Goal: Information Seeking & Learning: Learn about a topic

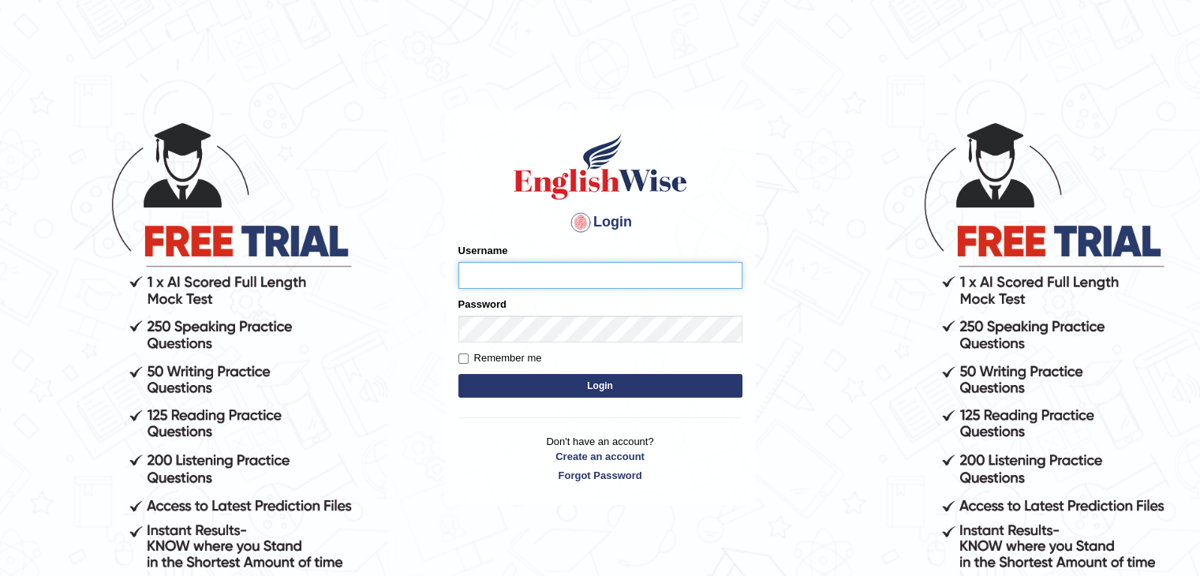
click at [500, 278] on input "Username" at bounding box center [601, 275] width 284 height 27
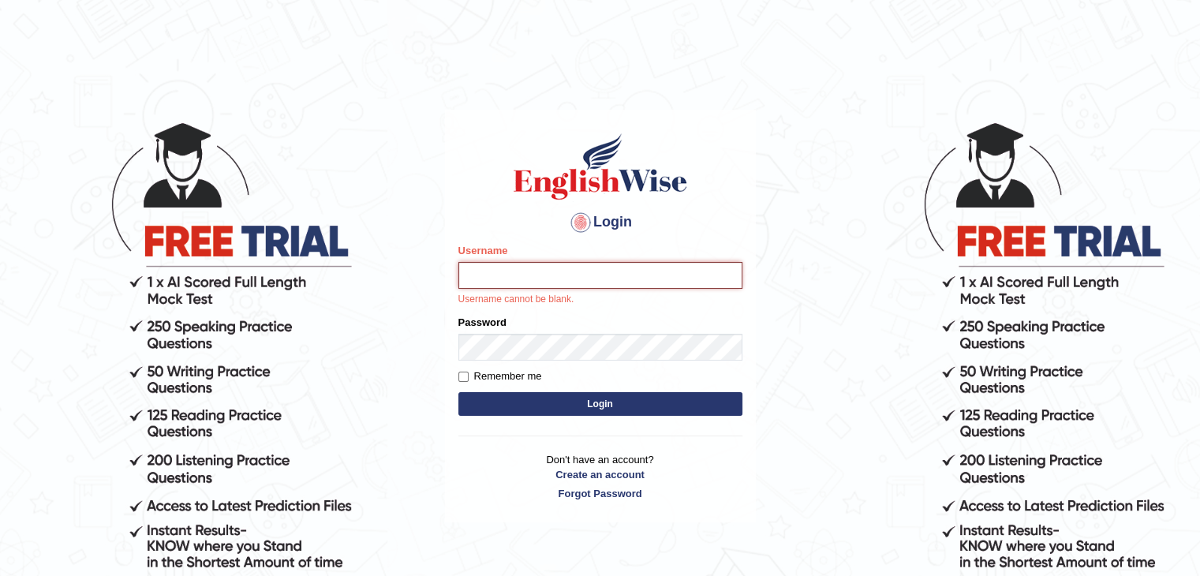
type input "[DEMOGRAPHIC_DATA]"
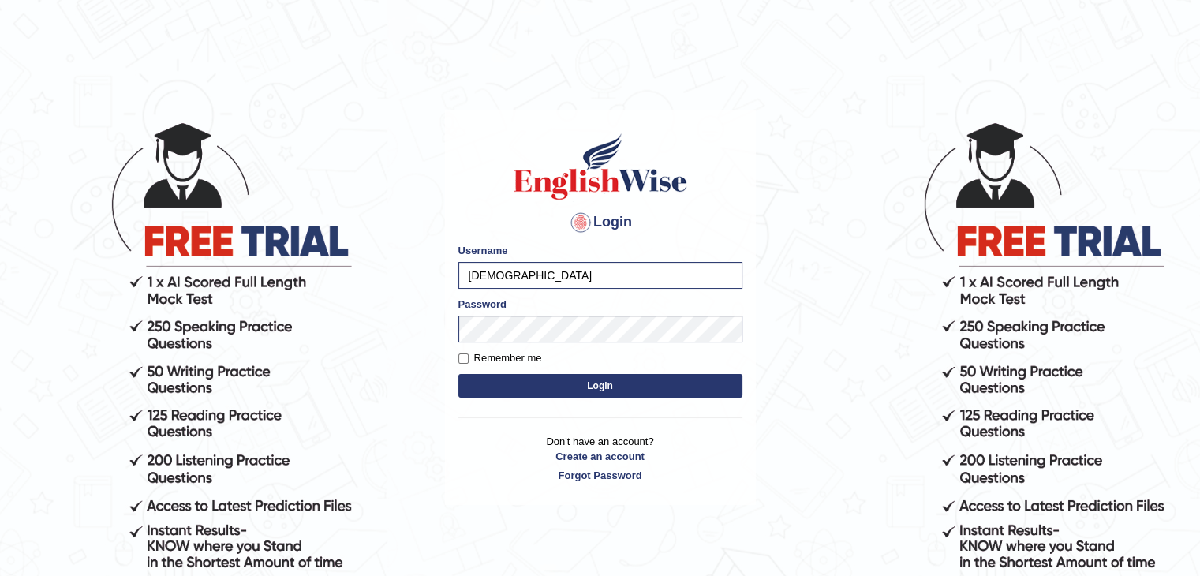
click at [534, 378] on button "Login" at bounding box center [601, 386] width 284 height 24
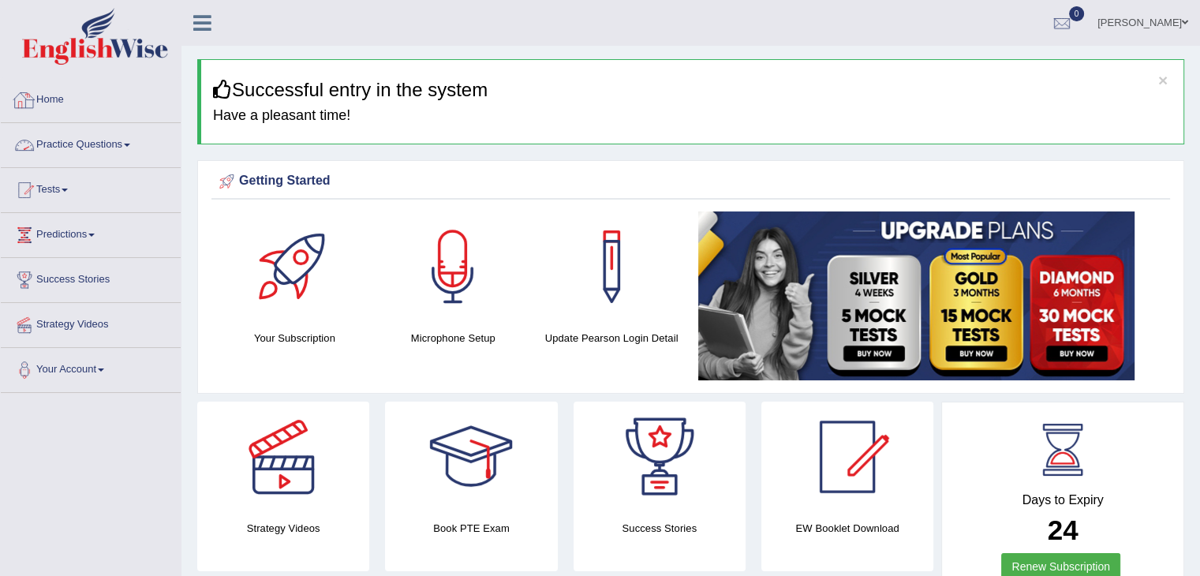
click at [126, 145] on link "Practice Questions" at bounding box center [91, 142] width 180 height 39
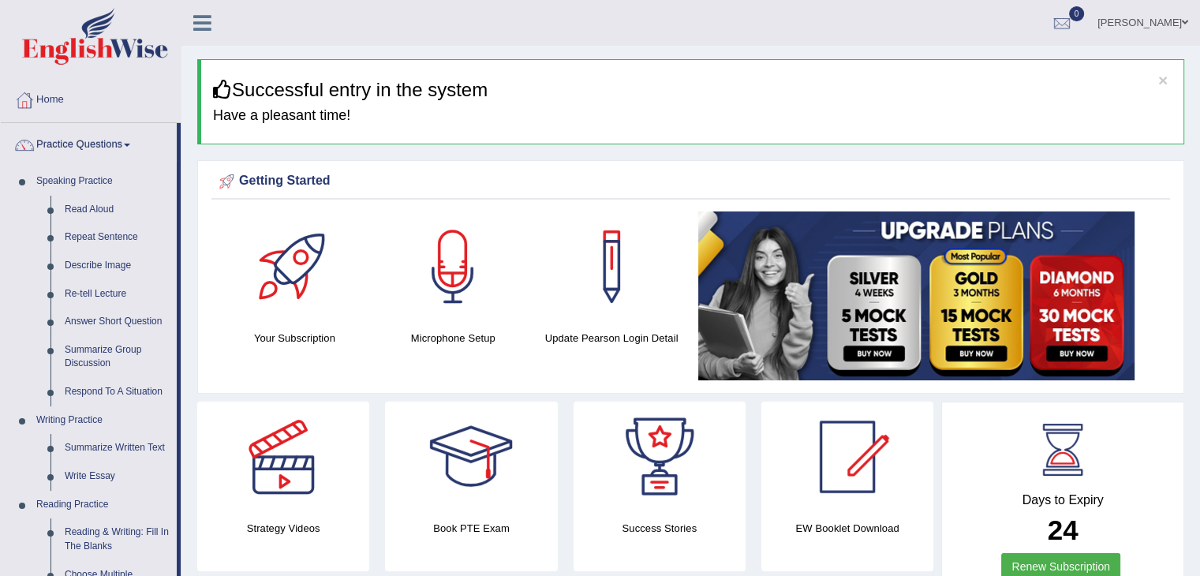
click at [978, 143] on div "× Successful entry in the system Have a pleasant time!" at bounding box center [690, 101] width 987 height 85
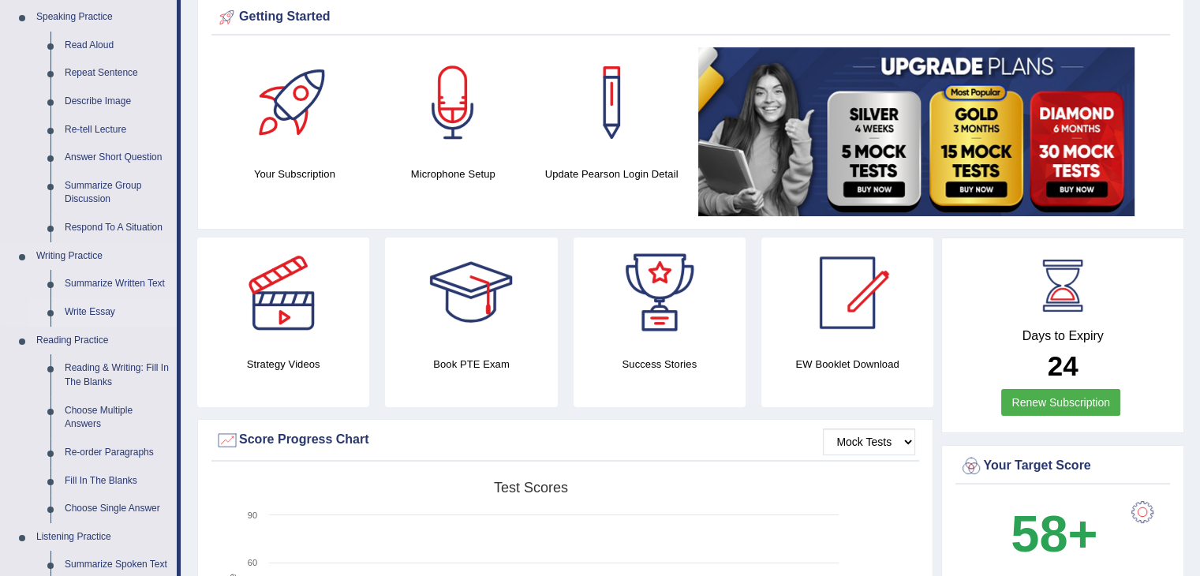
click at [95, 310] on link "Write Essay" at bounding box center [117, 312] width 119 height 28
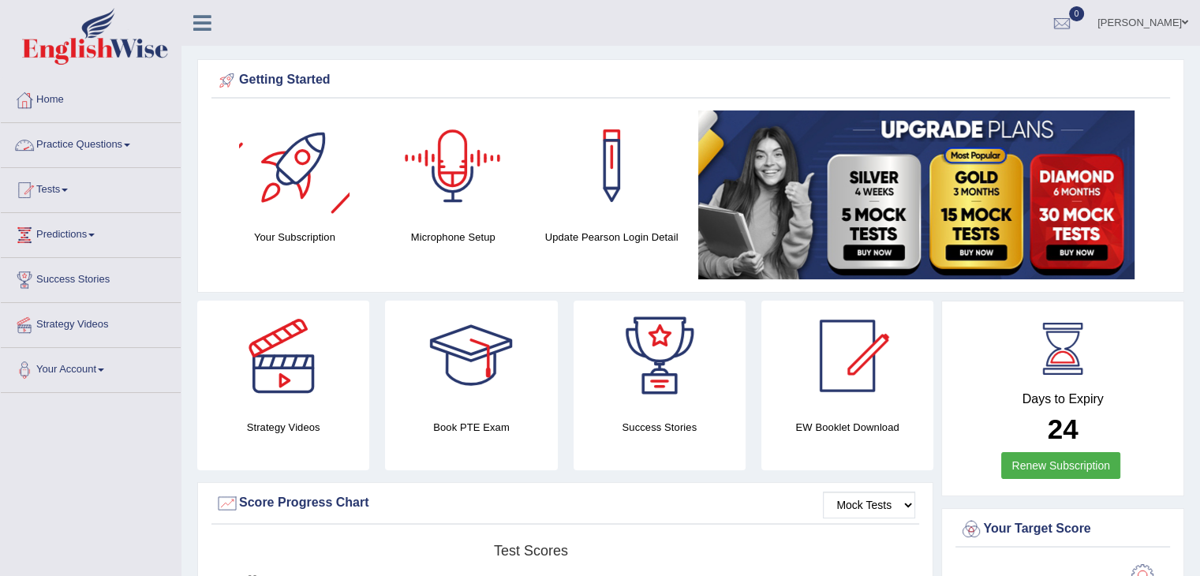
click at [91, 140] on link "Practice Questions" at bounding box center [91, 142] width 180 height 39
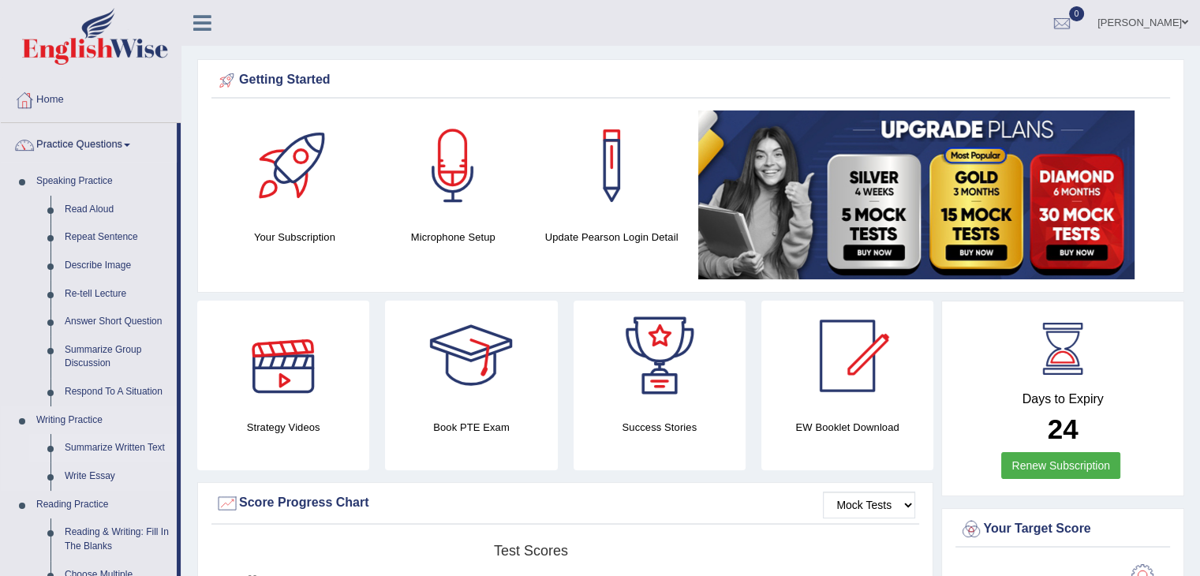
click at [129, 449] on link "Summarize Written Text" at bounding box center [117, 448] width 119 height 28
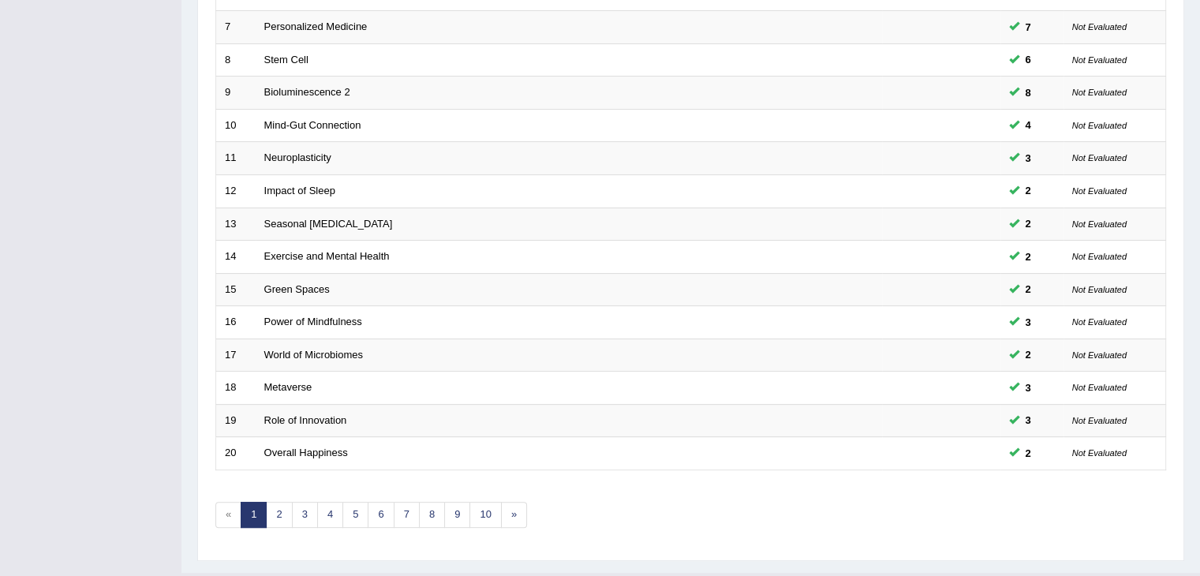
scroll to position [464, 0]
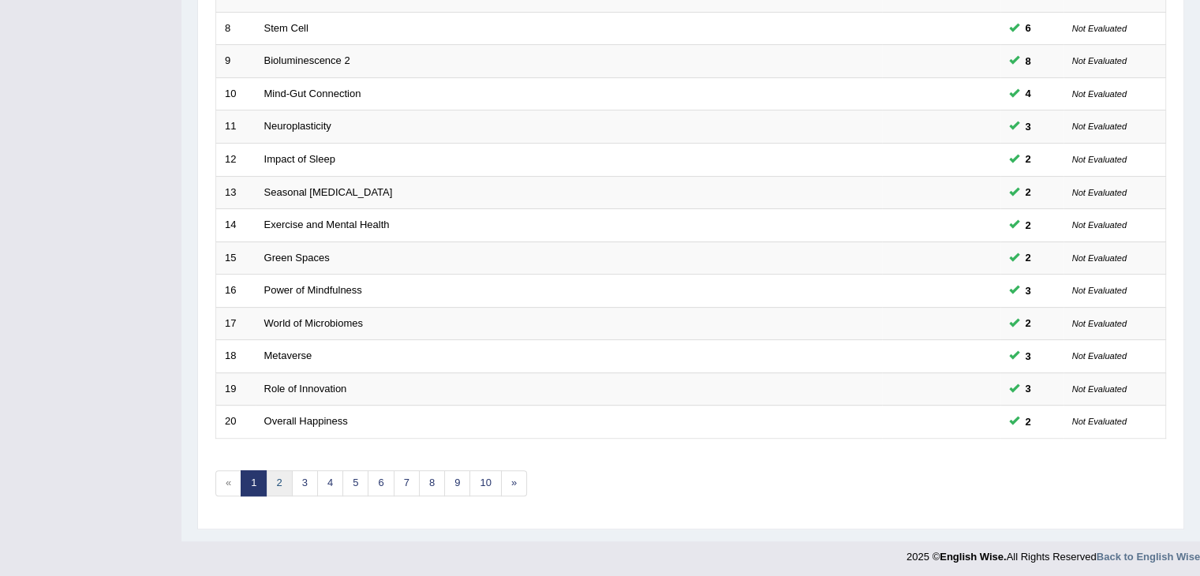
click at [284, 480] on link "2" at bounding box center [279, 483] width 26 height 26
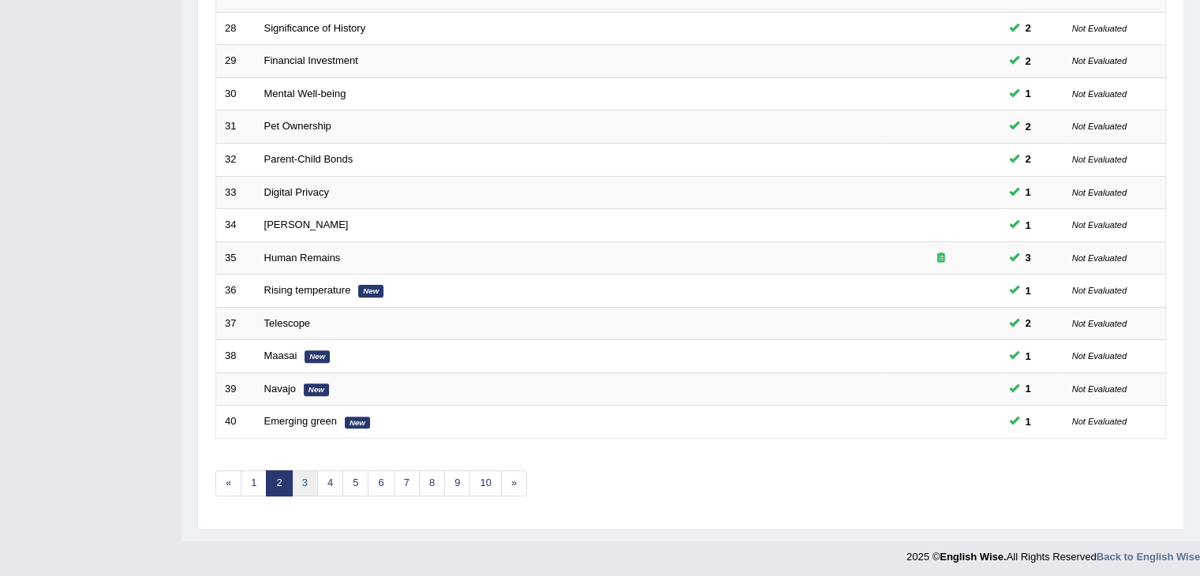
click at [305, 481] on link "3" at bounding box center [305, 483] width 26 height 26
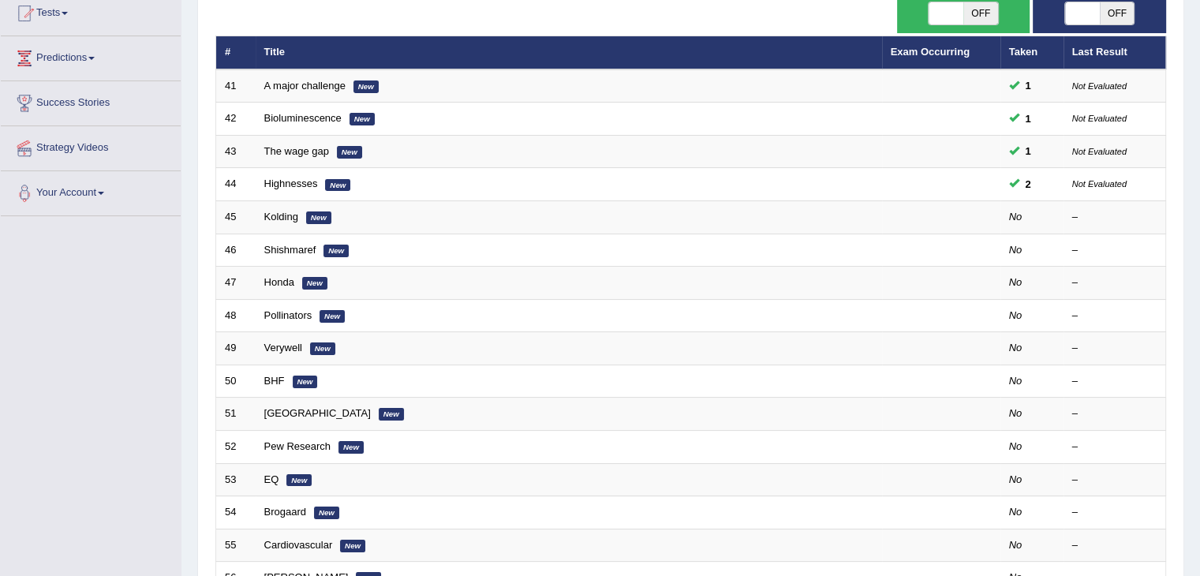
scroll to position [117, 0]
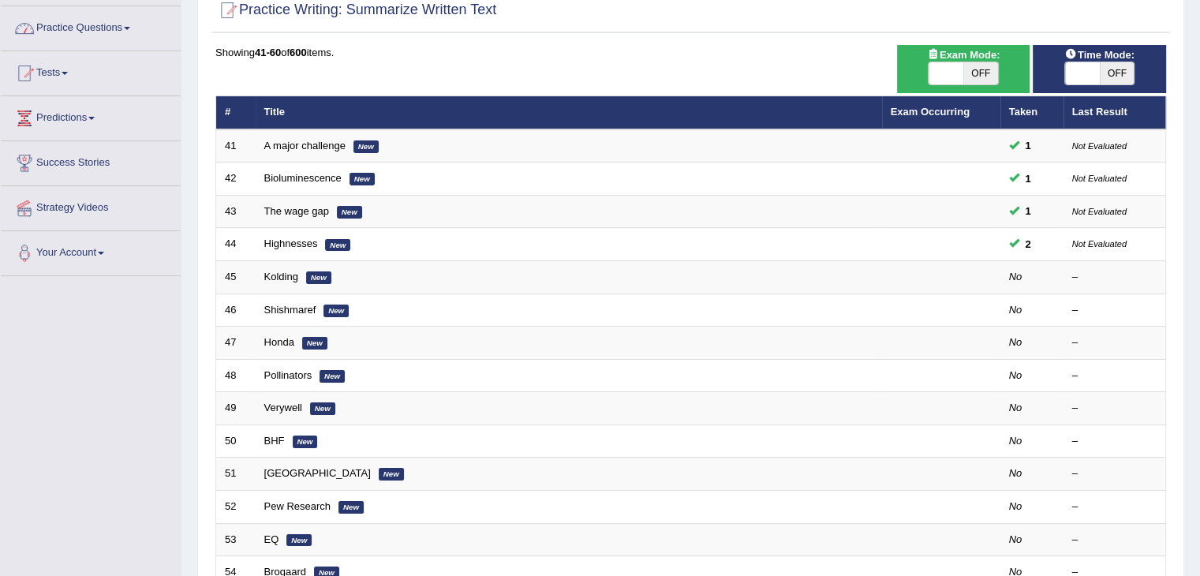
click at [137, 21] on link "Practice Questions" at bounding box center [91, 25] width 180 height 39
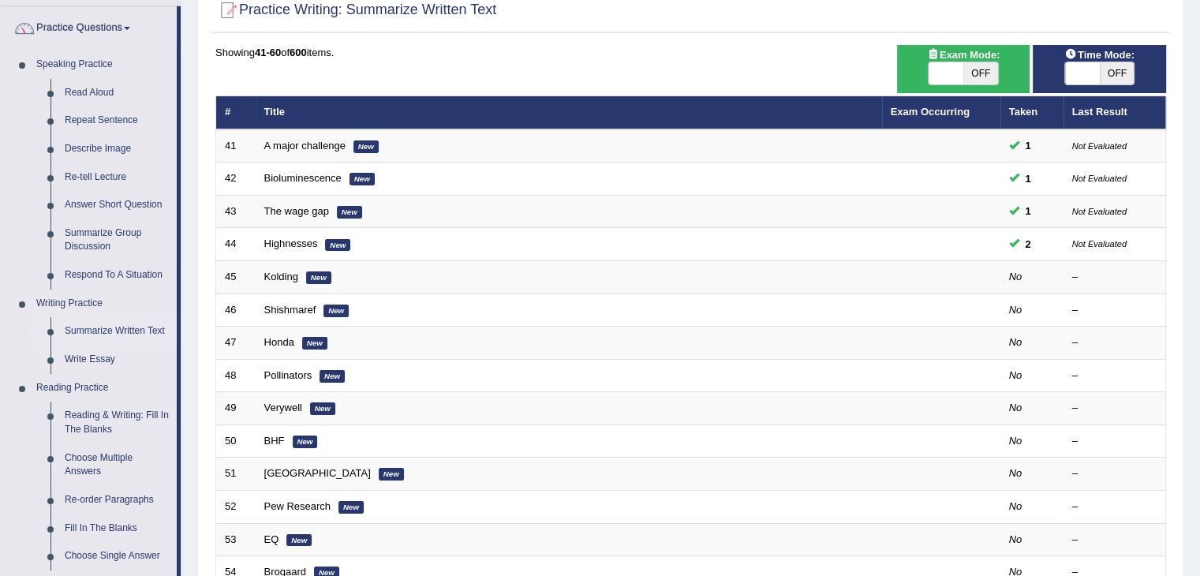
click at [129, 324] on link "Summarize Written Text" at bounding box center [117, 331] width 119 height 28
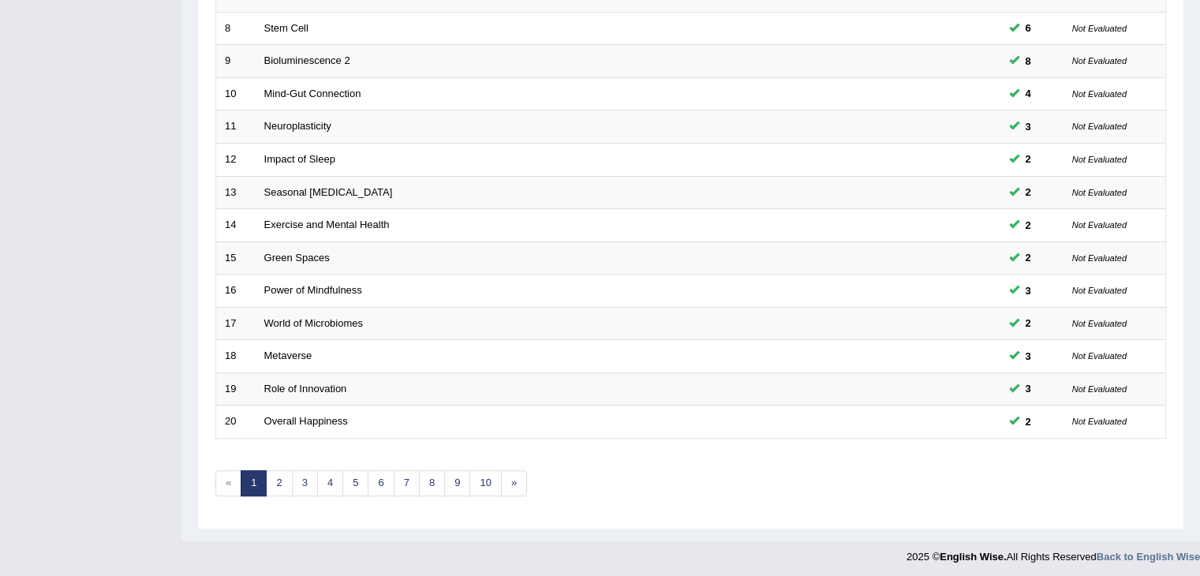
click at [308, 476] on link "3" at bounding box center [305, 483] width 26 height 26
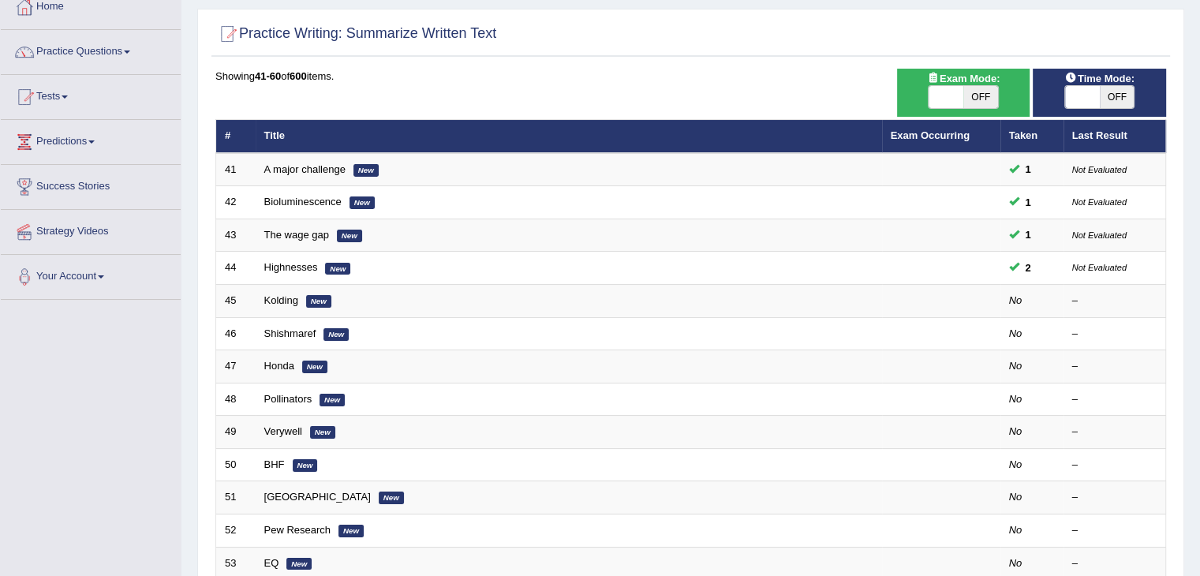
scroll to position [85, 0]
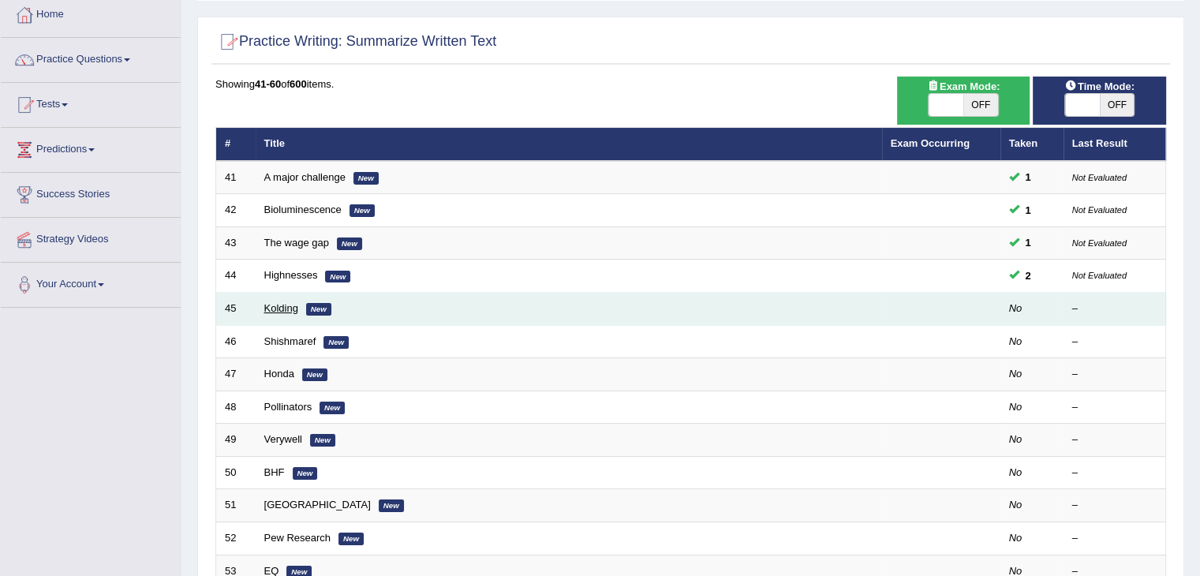
click at [288, 304] on link "Kolding" at bounding box center [281, 308] width 34 height 12
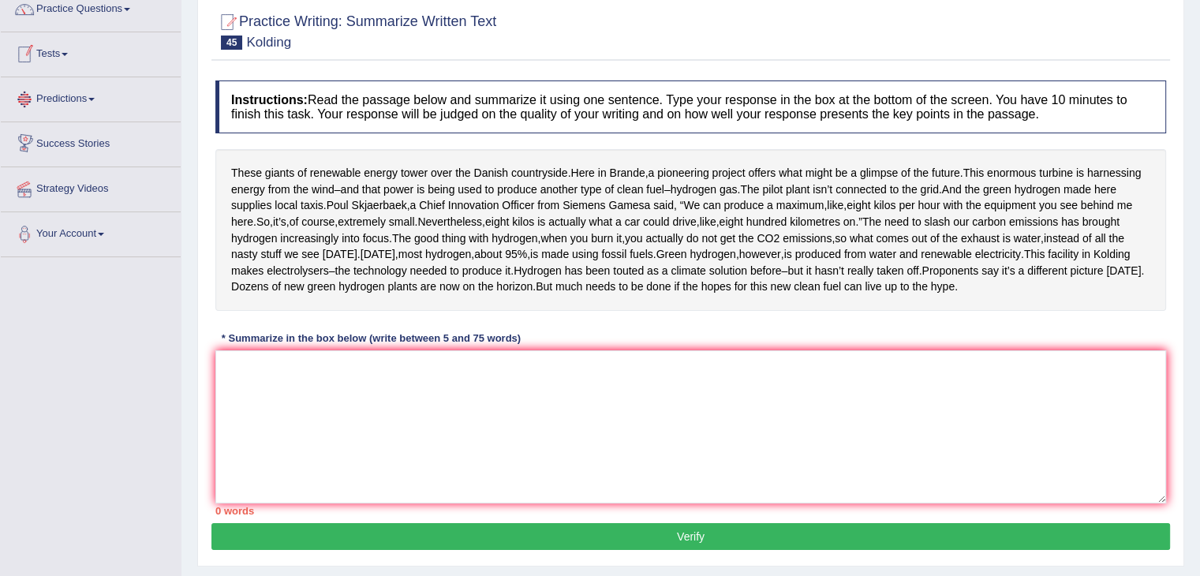
scroll to position [2, 0]
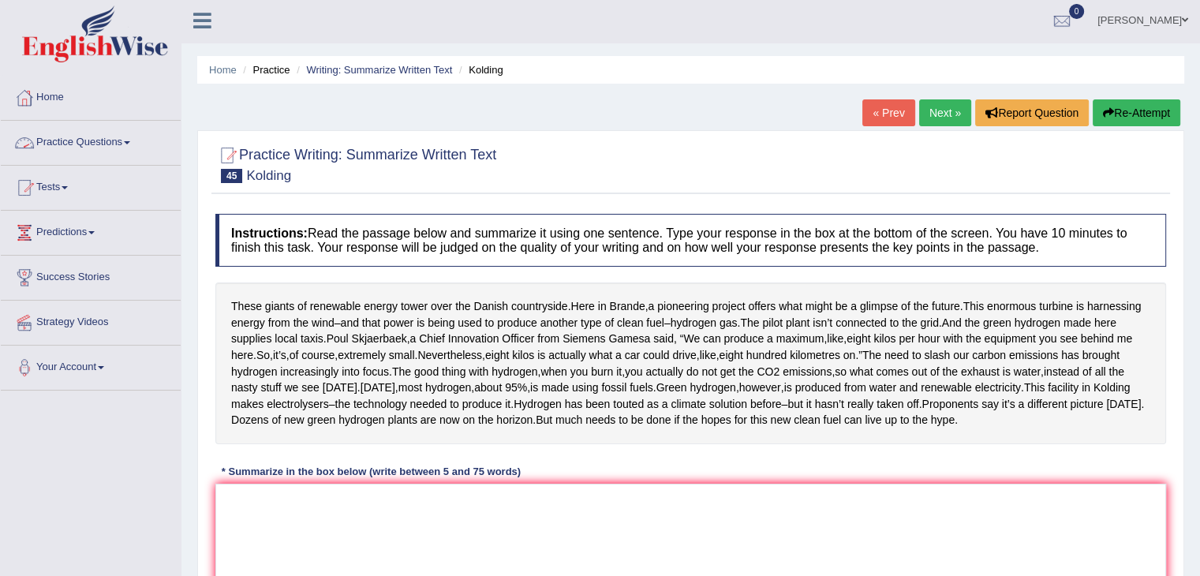
click at [94, 133] on link "Practice Questions" at bounding box center [91, 140] width 180 height 39
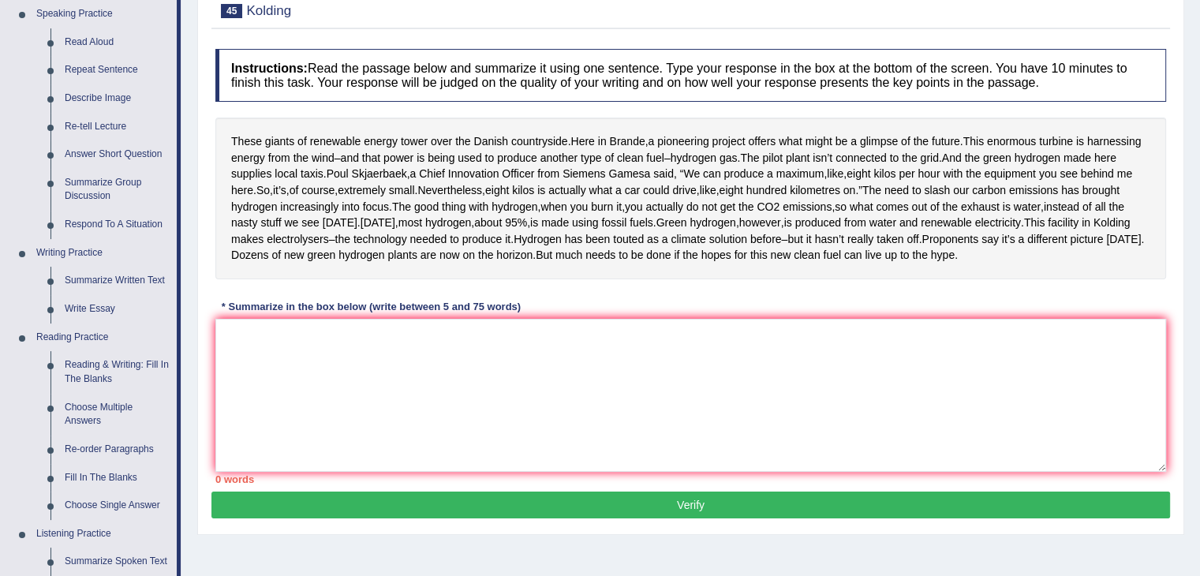
scroll to position [174, 0]
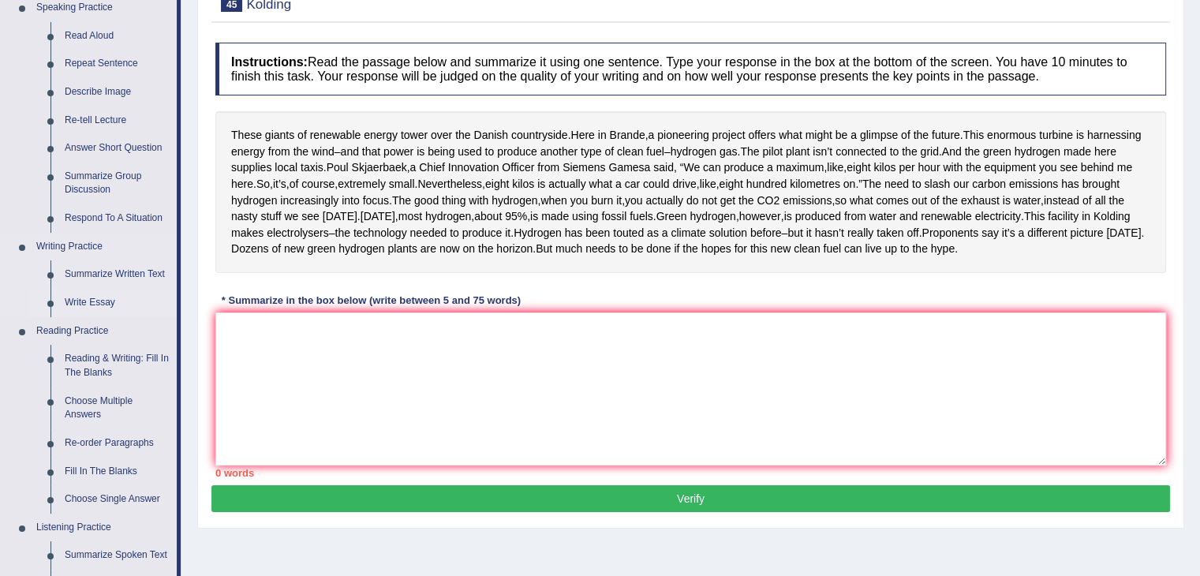
click at [81, 302] on link "Write Essay" at bounding box center [117, 303] width 119 height 28
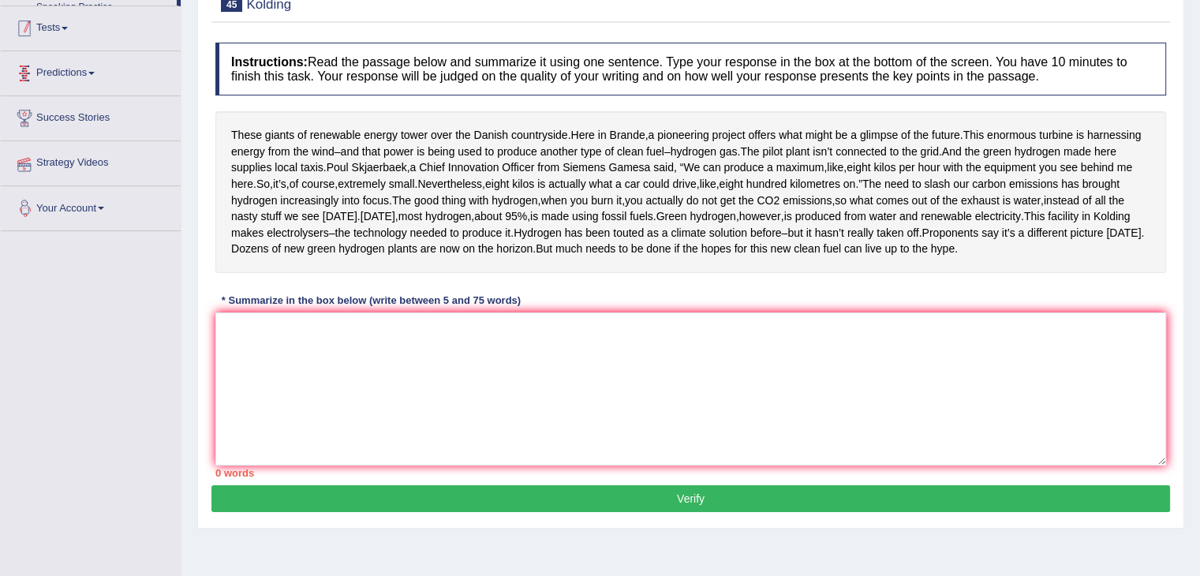
scroll to position [253, 0]
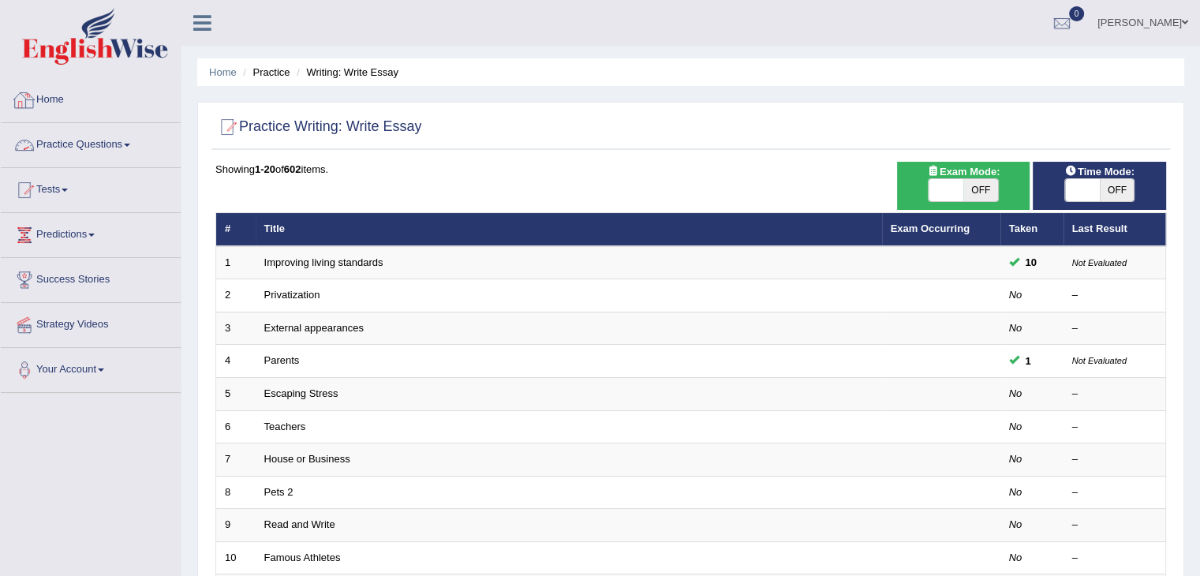
click at [107, 140] on link "Practice Questions" at bounding box center [91, 142] width 180 height 39
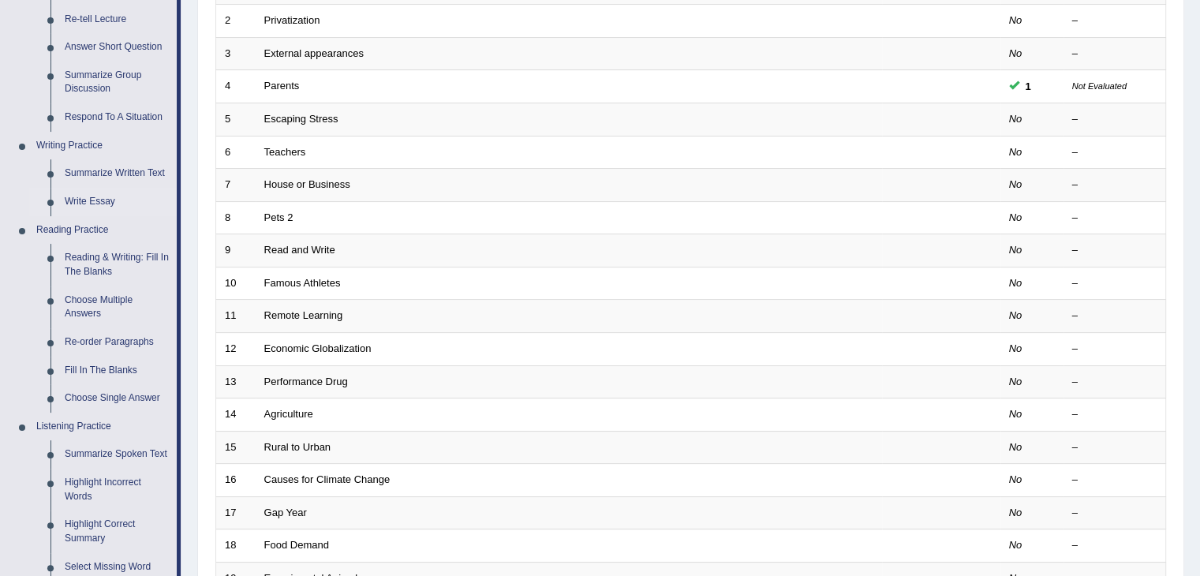
scroll to position [21, 0]
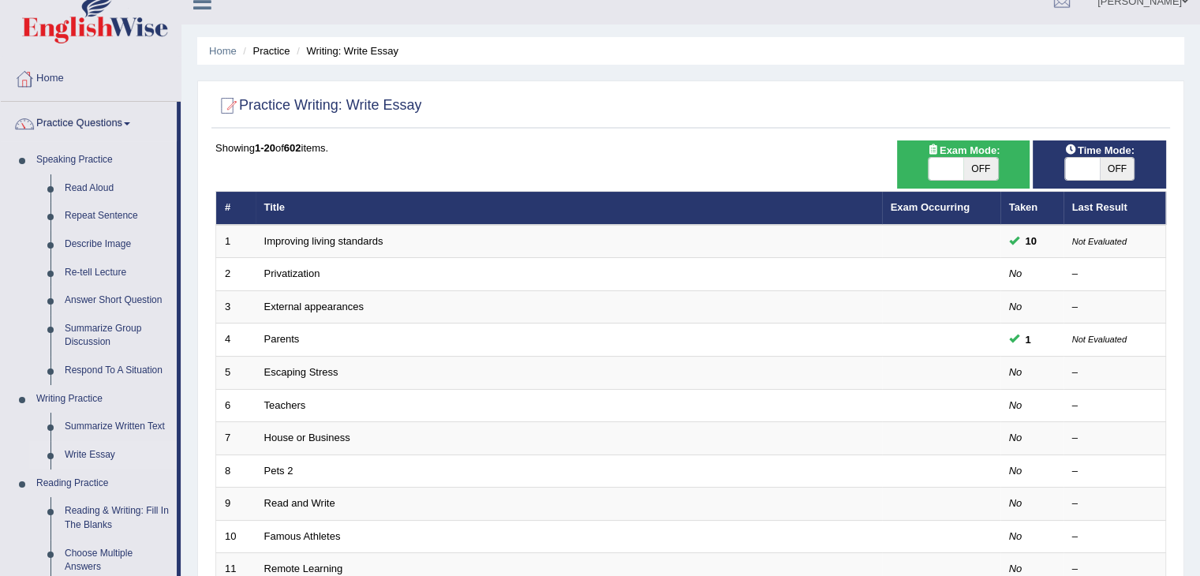
click at [404, 69] on div "Home Practice Writing: Write Essay Practice Writing: Write Essay Time Mode: ON …" at bounding box center [691, 482] width 1019 height 1006
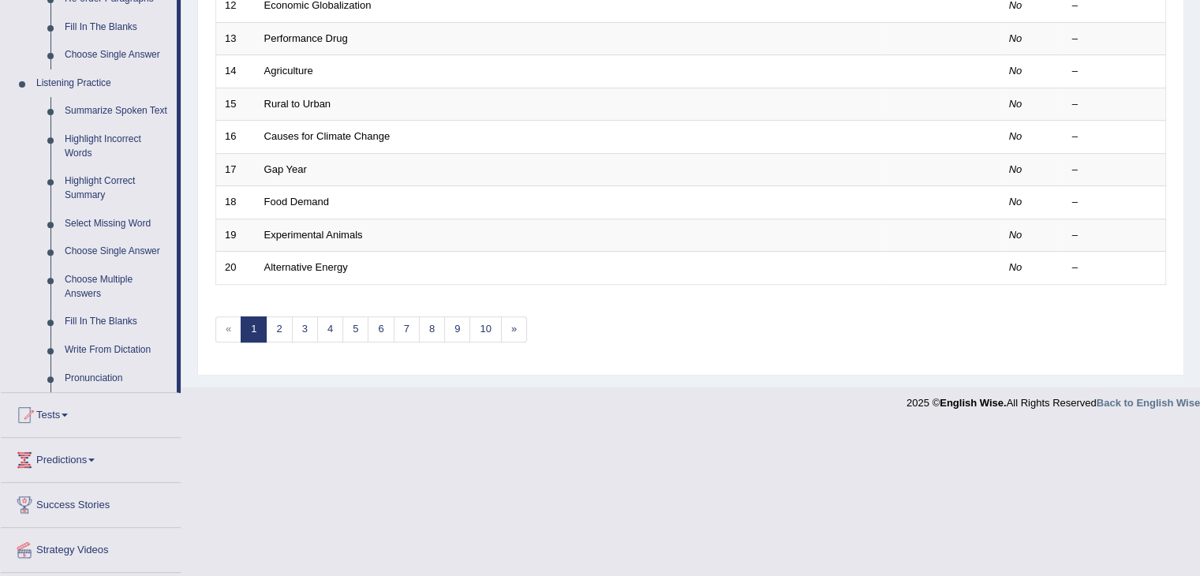
scroll to position [660, 0]
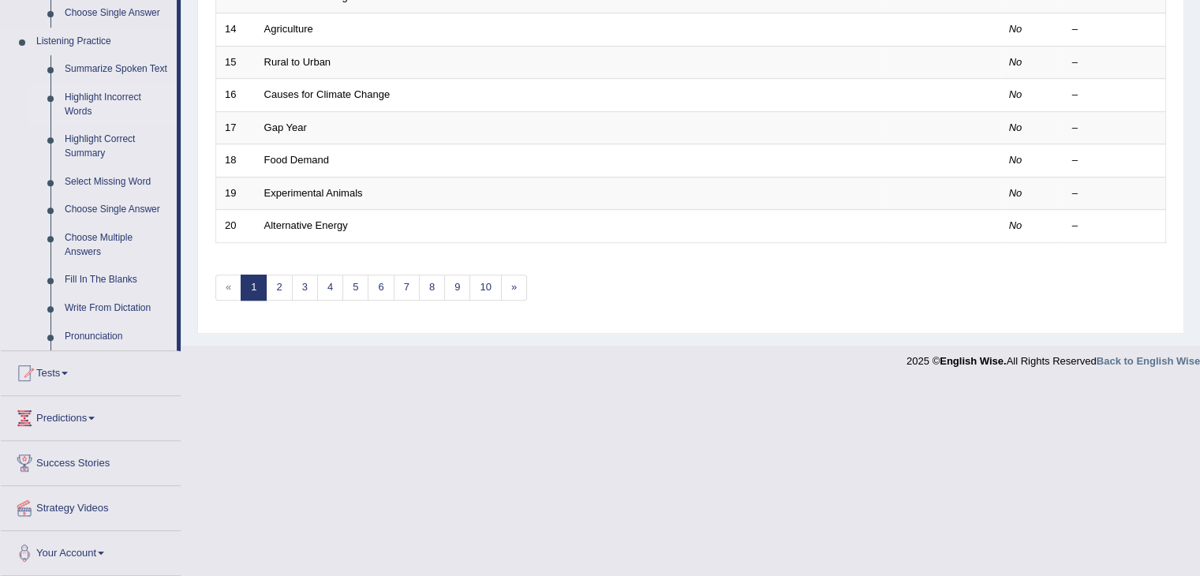
click at [123, 109] on link "Highlight Incorrect Words" at bounding box center [117, 105] width 119 height 42
click at [90, 107] on link "Highlight Incorrect Words" at bounding box center [117, 105] width 119 height 42
click at [109, 109] on link "Highlight Incorrect Words" at bounding box center [117, 105] width 119 height 42
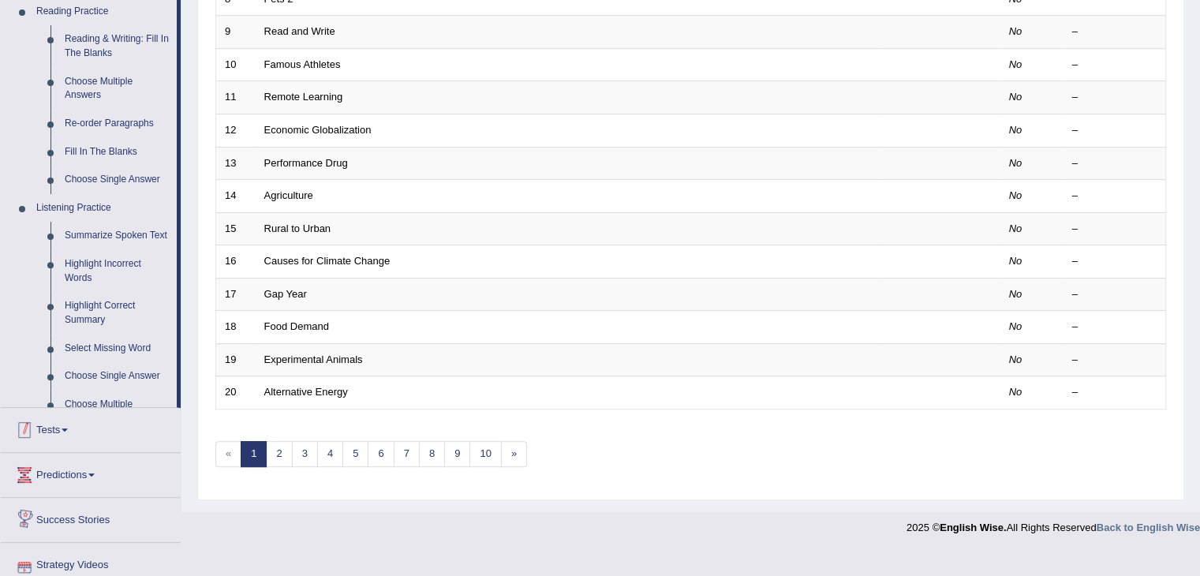
scroll to position [464, 0]
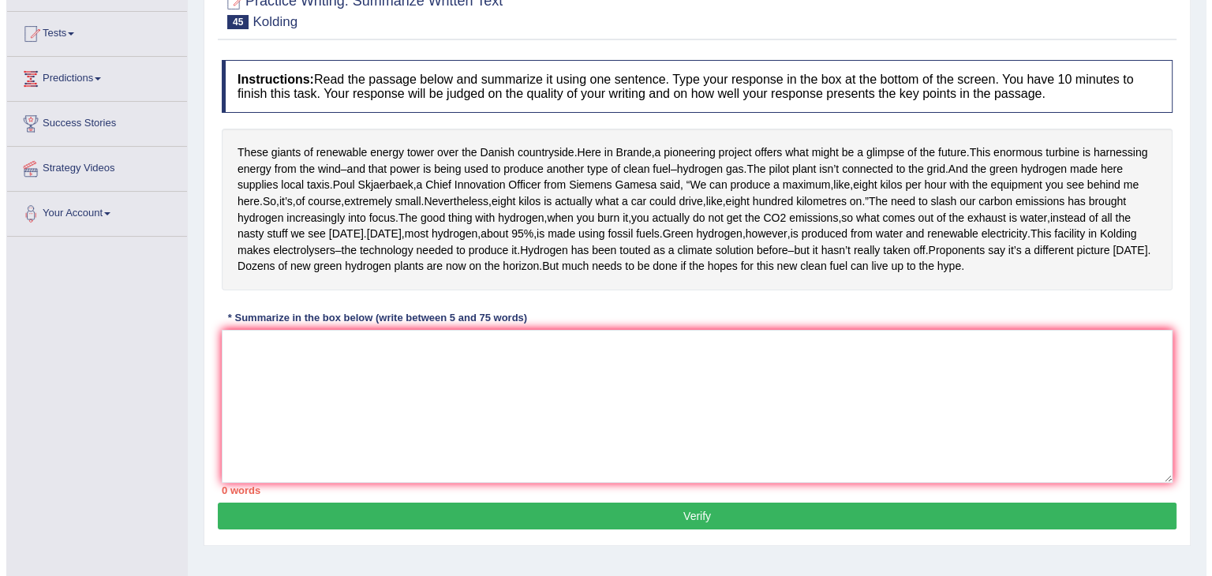
scroll to position [158, 0]
